Goal: Information Seeking & Learning: Learn about a topic

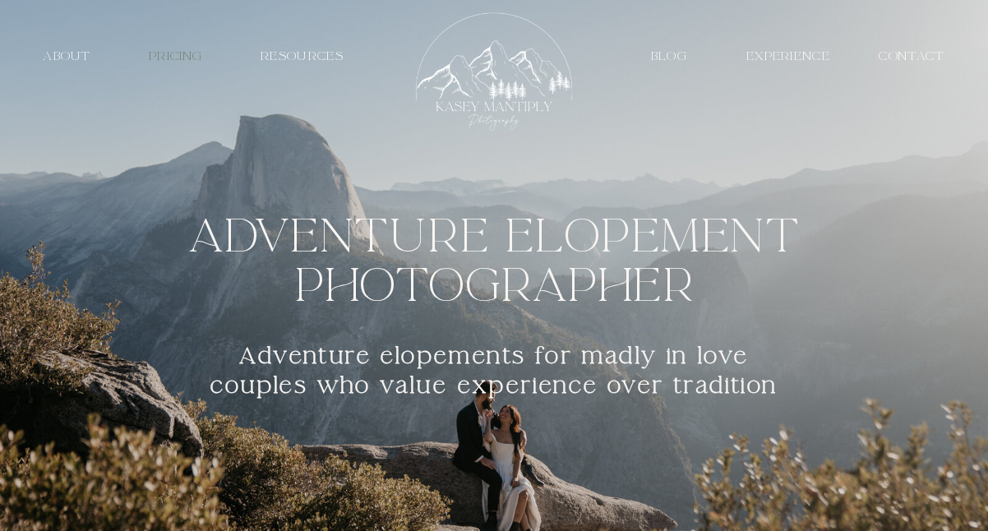
click at [164, 60] on nav "PRICING" at bounding box center [175, 57] width 76 height 16
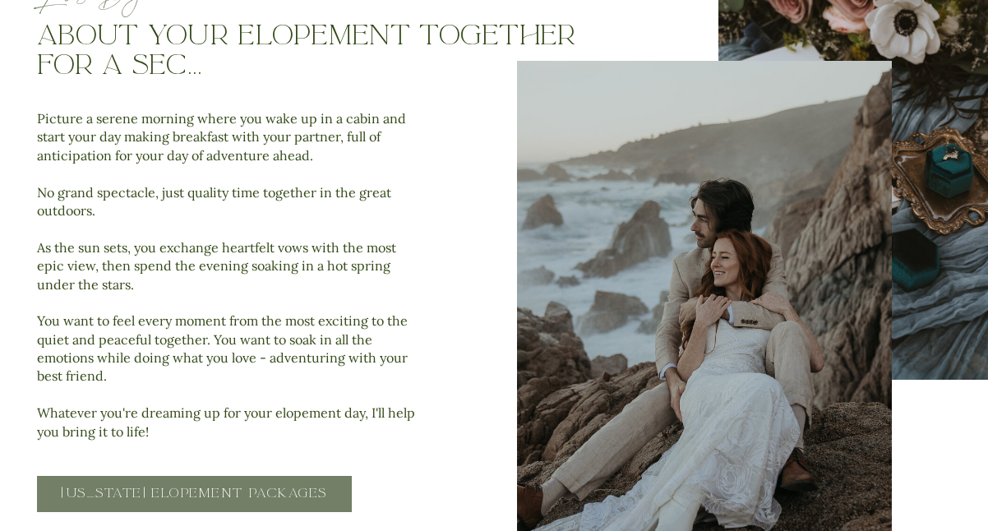
scroll to position [709, 0]
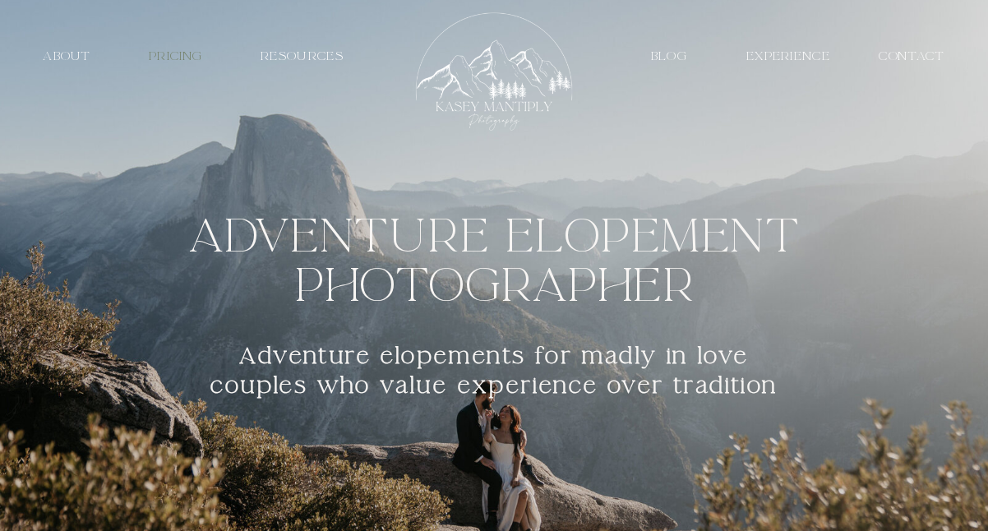
click at [180, 62] on nav "PRICING" at bounding box center [175, 57] width 76 height 16
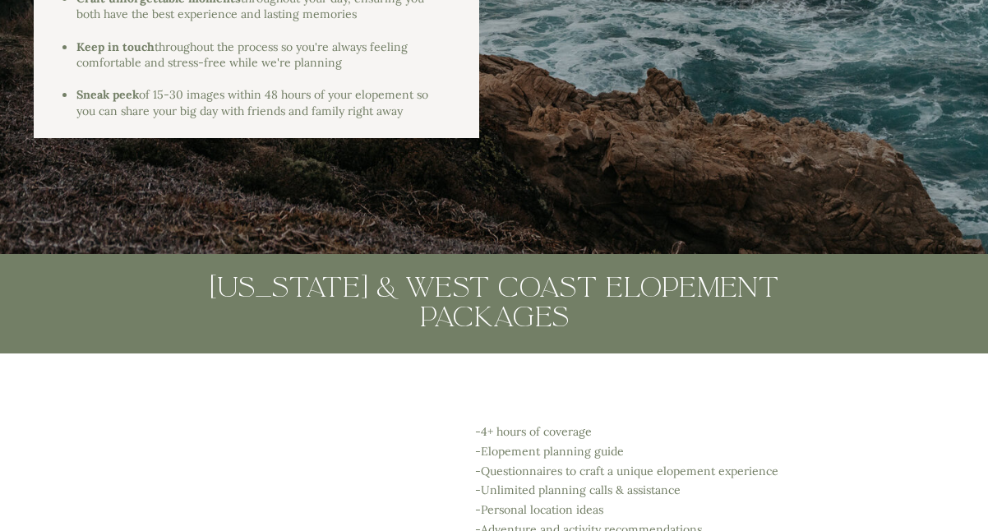
scroll to position [2639, 0]
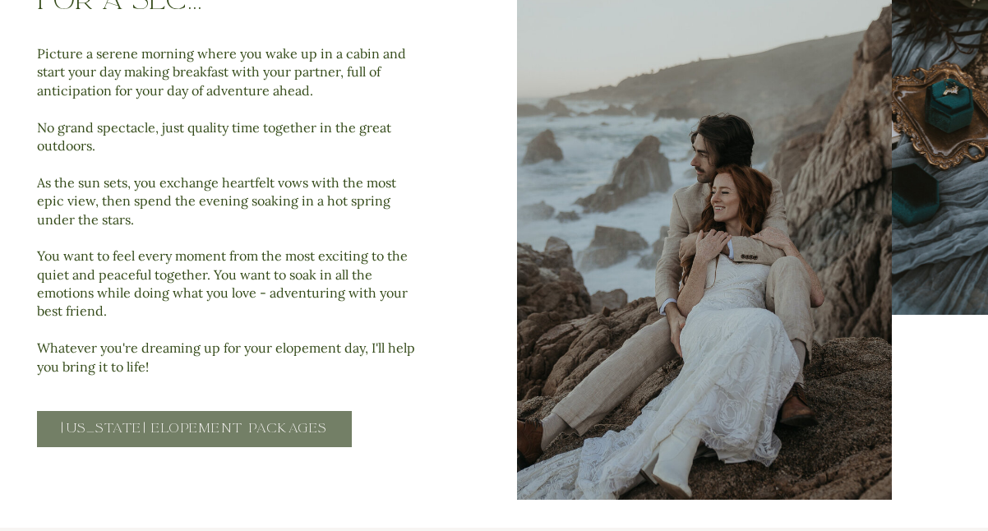
scroll to position [854, 0]
